Goal: Information Seeking & Learning: Learn about a topic

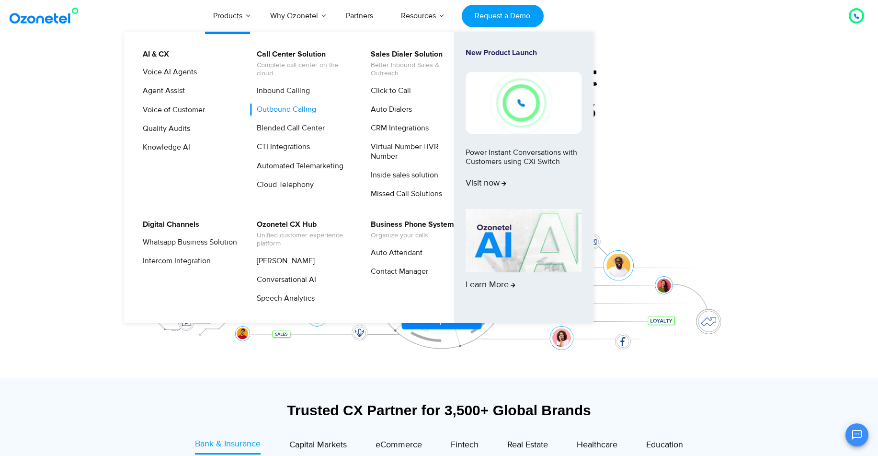
click at [279, 108] on link "Outbound Calling" at bounding box center [284, 109] width 67 height 12
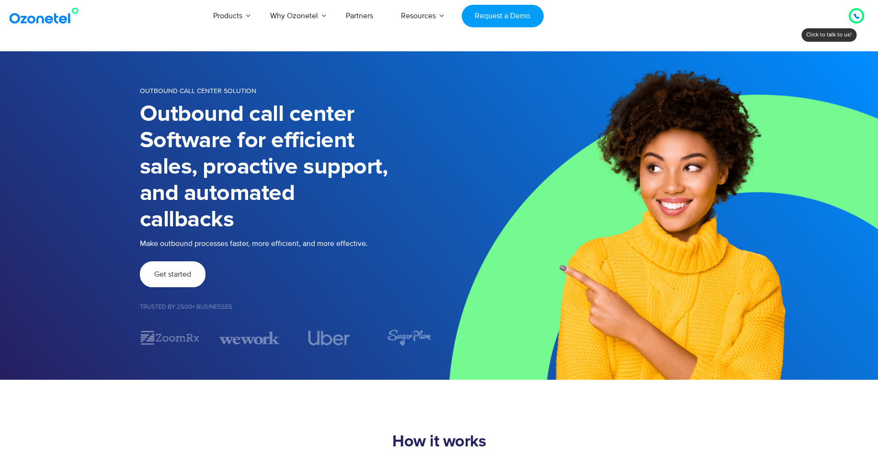
click at [178, 276] on span "Get started" at bounding box center [172, 274] width 37 height 8
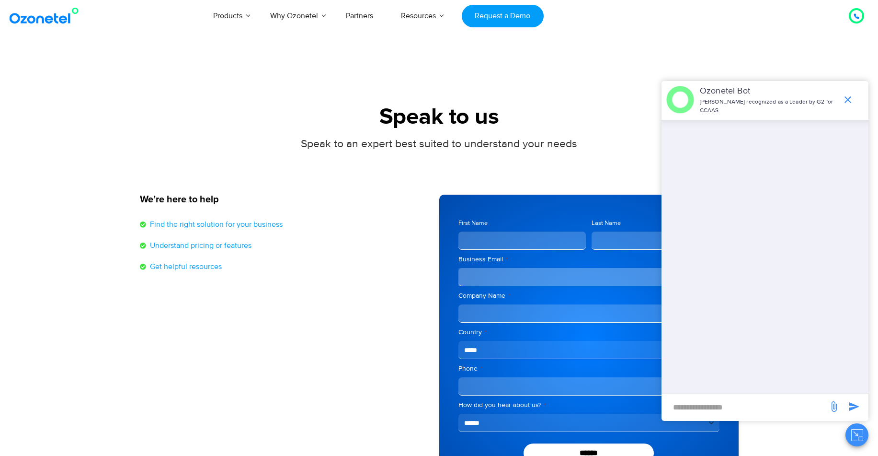
click at [707, 404] on input "new-msg-input" at bounding box center [745, 407] width 157 height 16
type input "*"
type input "**"
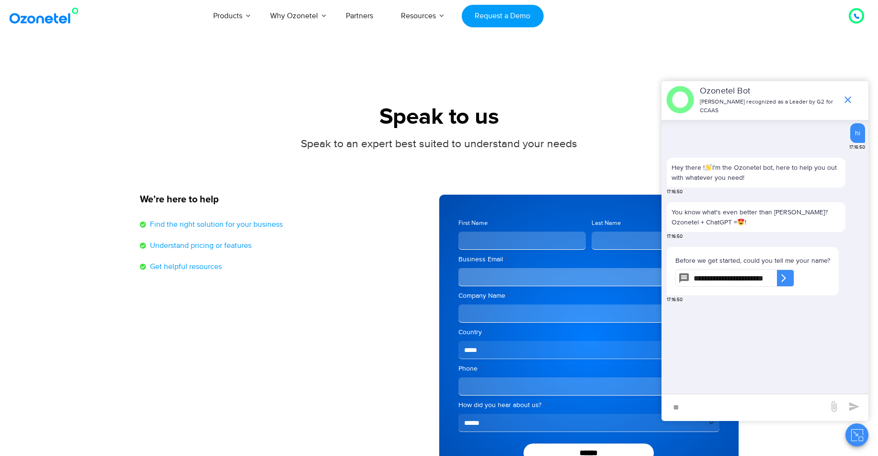
type input "**********"
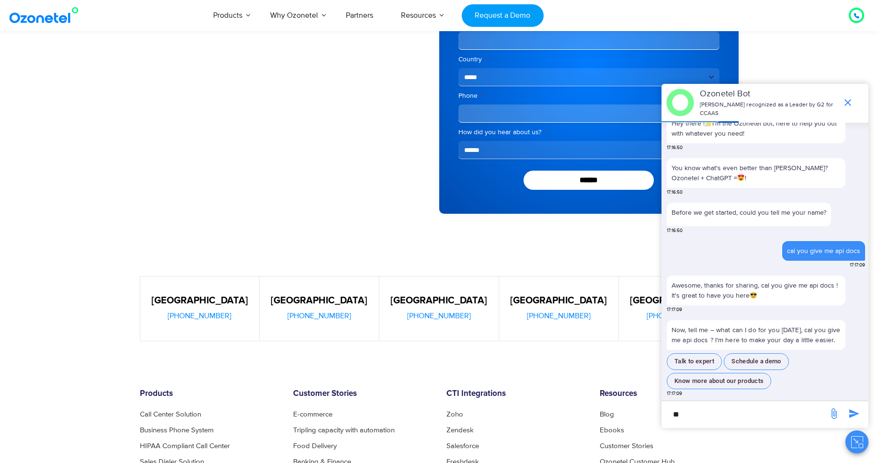
scroll to position [290, 0]
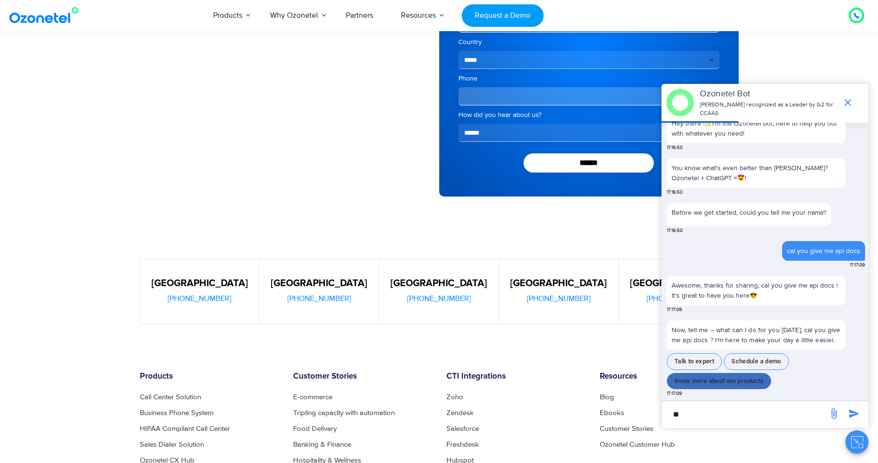
click at [723, 378] on button "Know more about our products" at bounding box center [719, 381] width 104 height 17
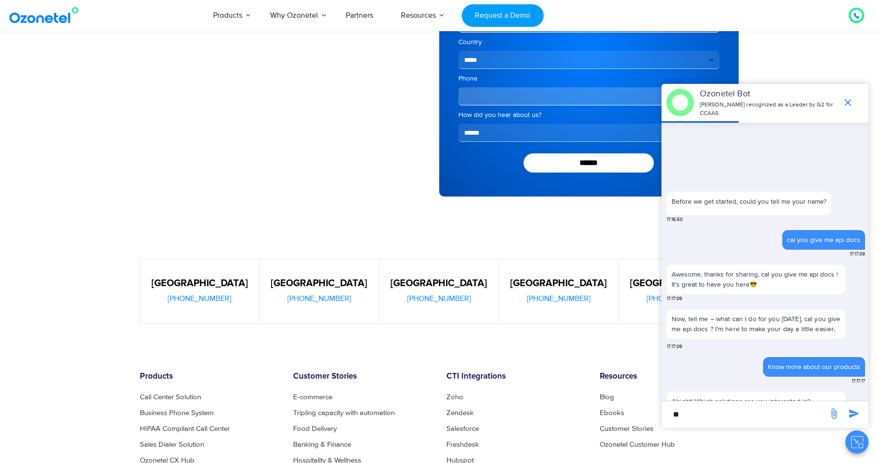
scroll to position [119, 0]
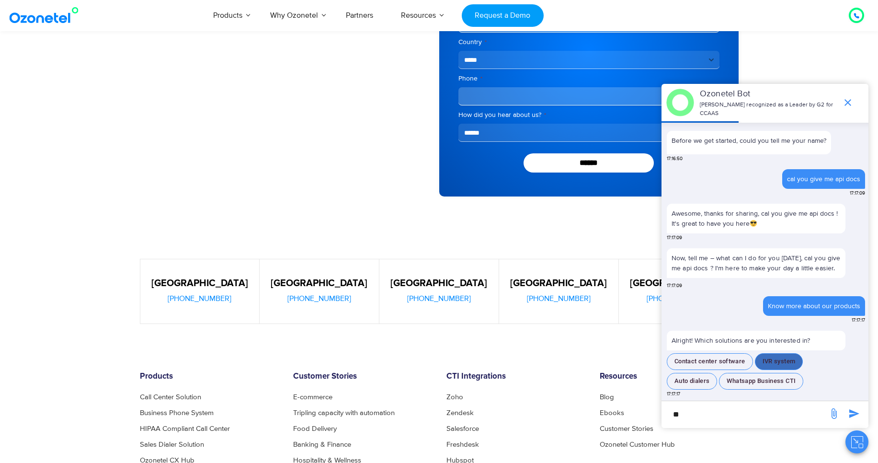
click at [780, 357] on button "IVR system" at bounding box center [779, 361] width 48 height 17
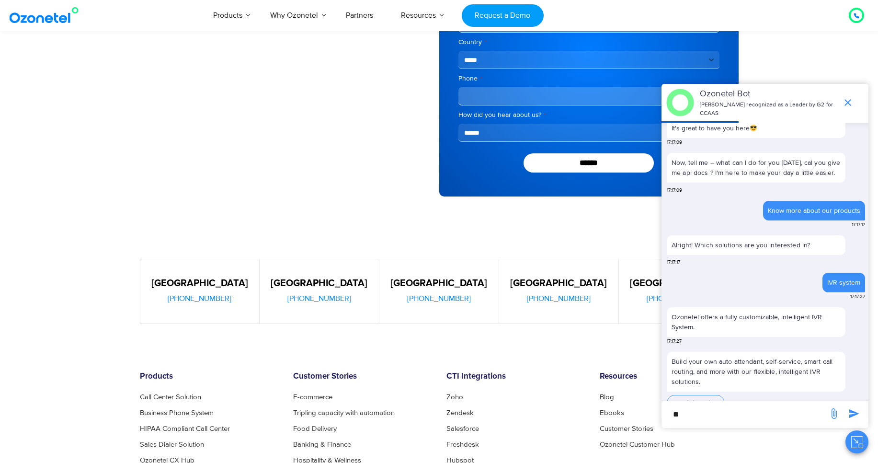
scroll to position [226, 0]
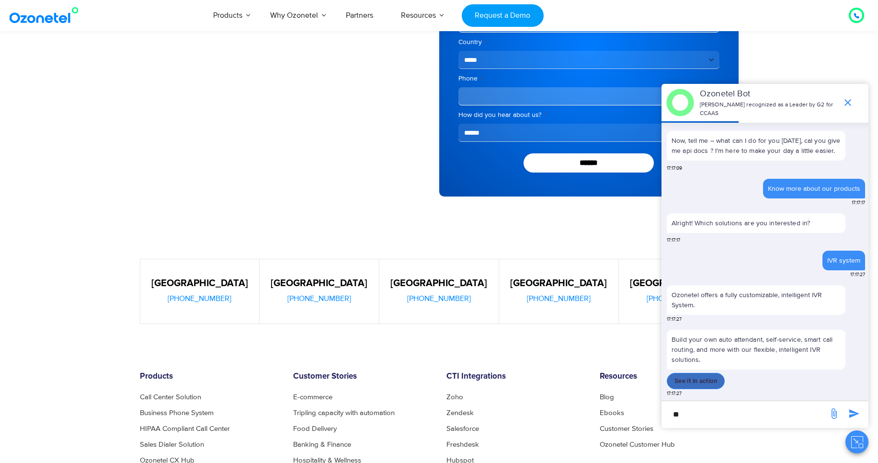
click at [702, 382] on button "See it in action" at bounding box center [696, 381] width 58 height 17
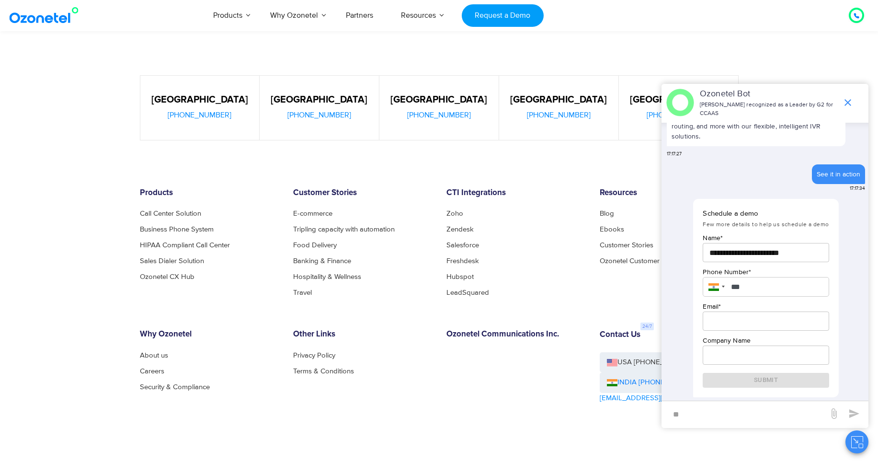
scroll to position [546, 0]
